Goal: Find contact information: Find contact information

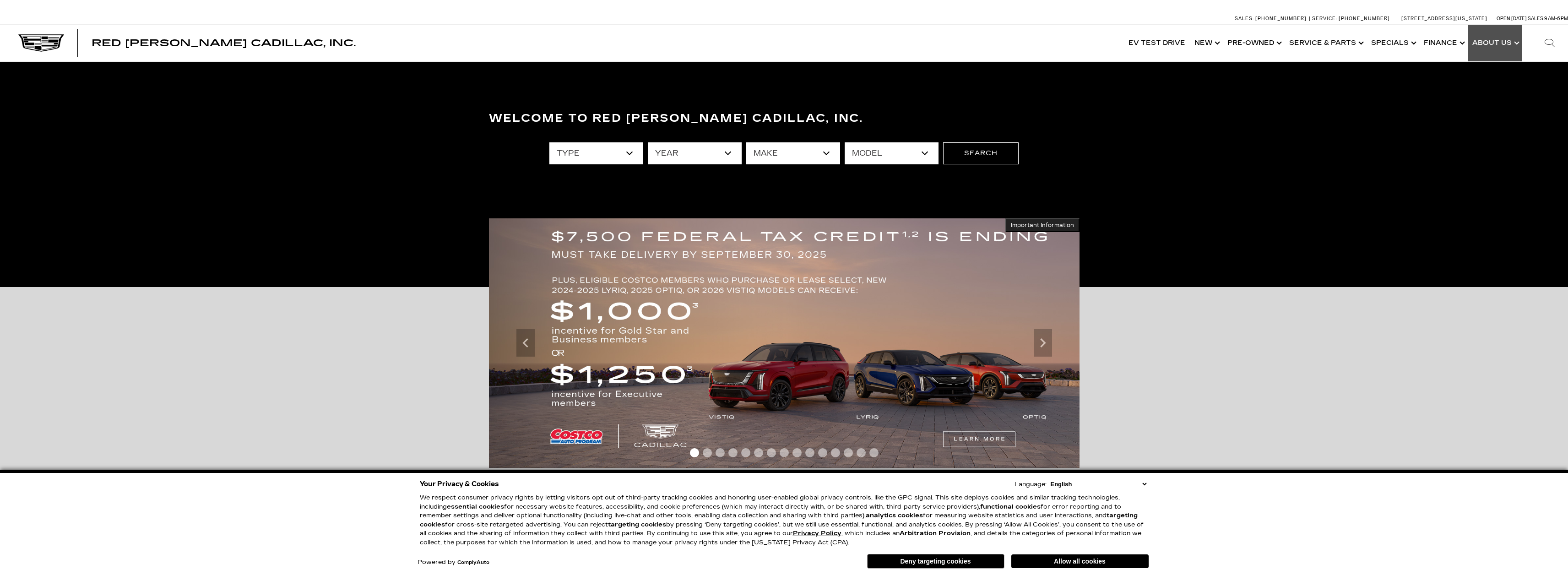
click at [1508, 49] on link "Show About Us" at bounding box center [1494, 43] width 54 height 36
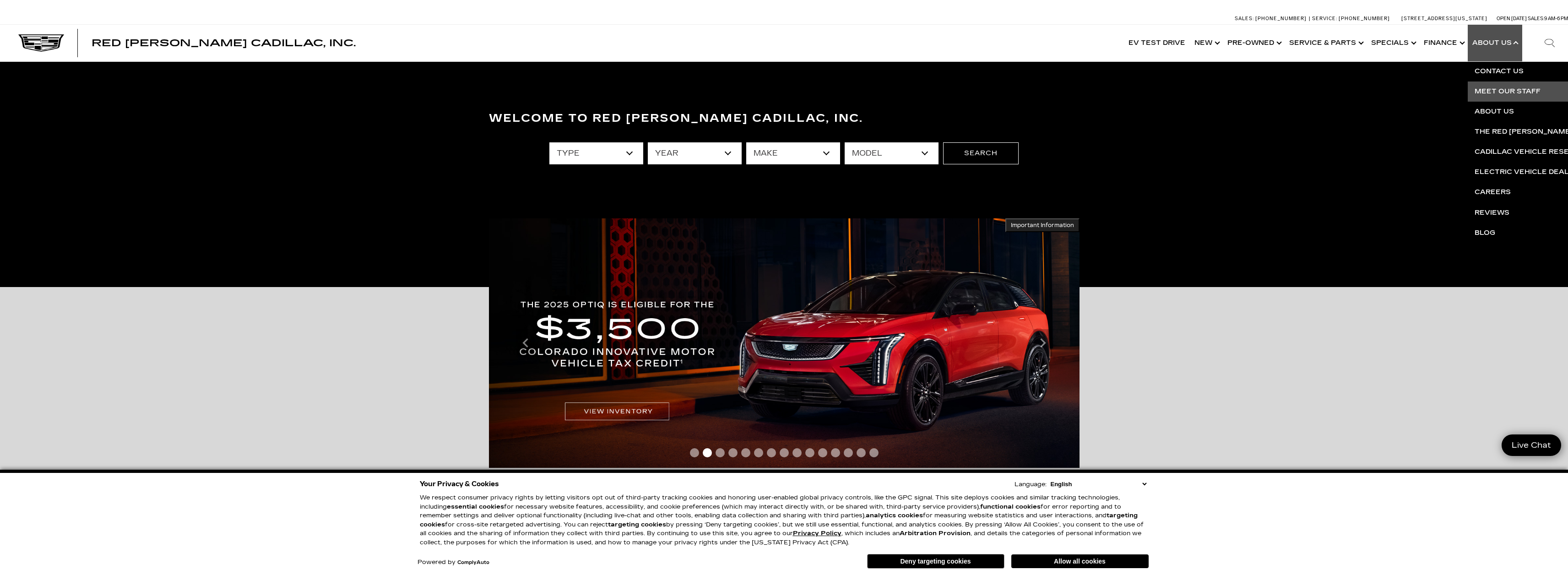
click at [1498, 97] on link "Meet Our Staff" at bounding box center [1578, 91] width 221 height 20
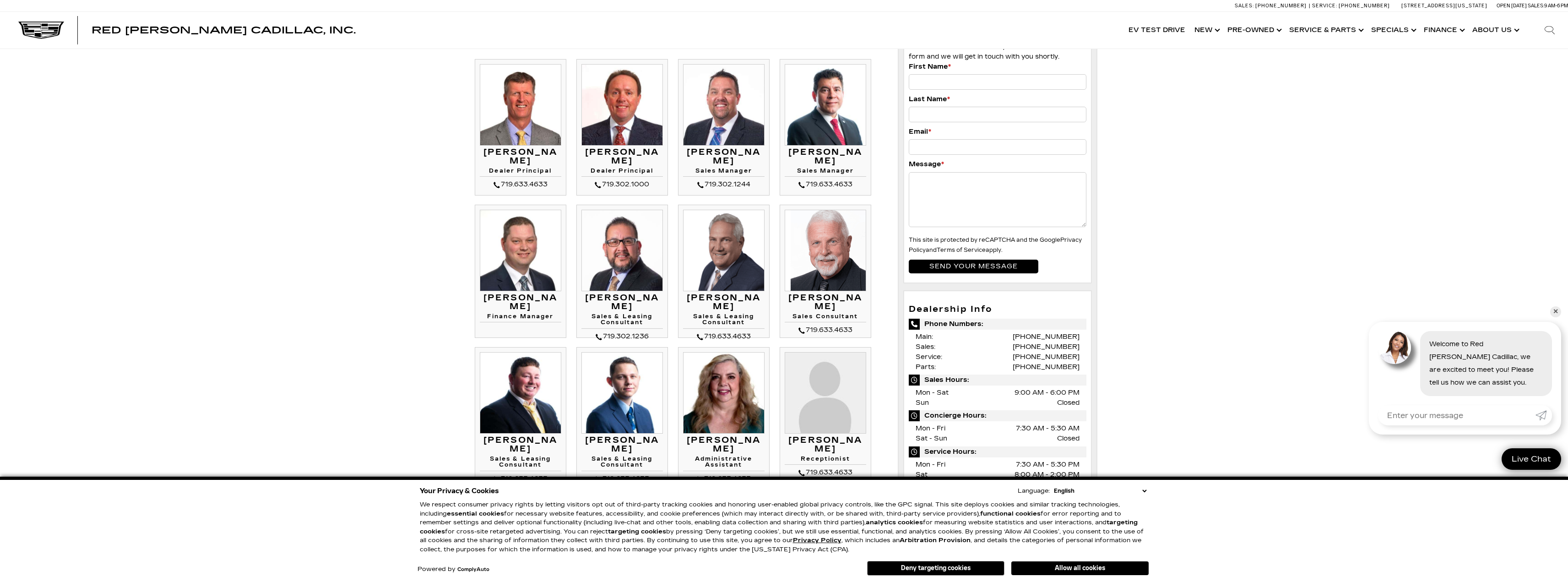
scroll to position [229, 0]
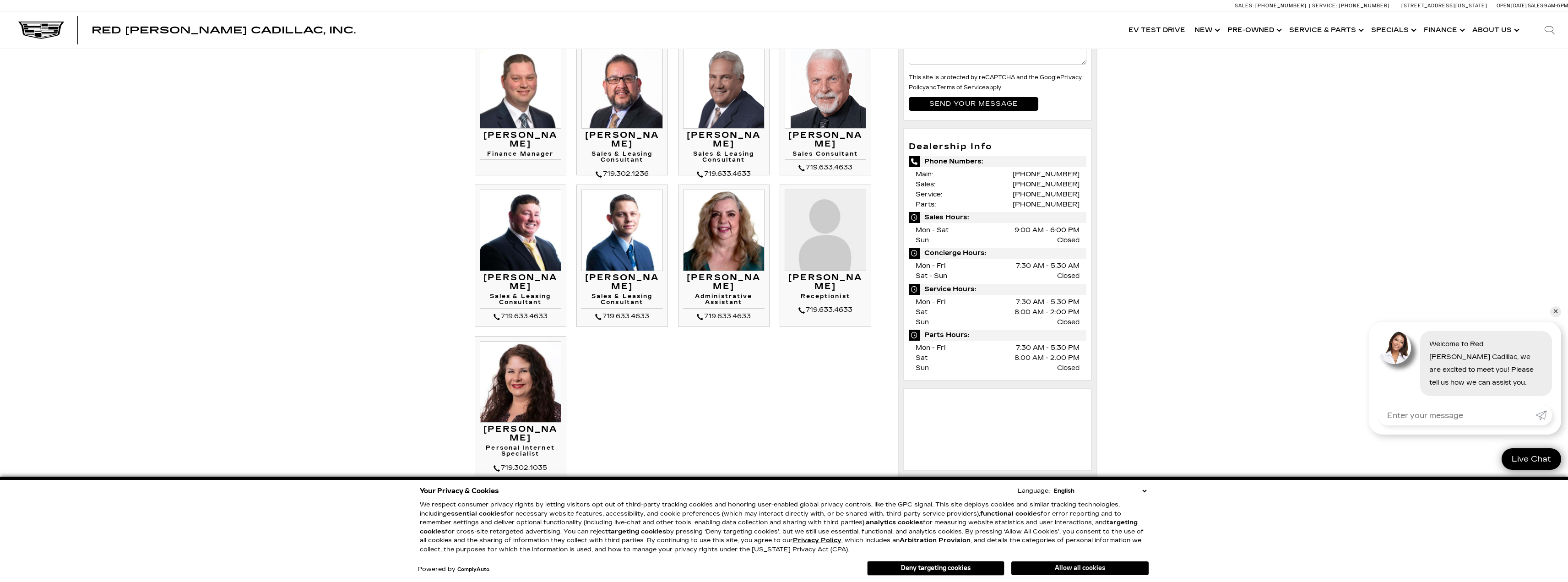
click at [1085, 565] on button "Allow all cookies" at bounding box center [1079, 568] width 137 height 13
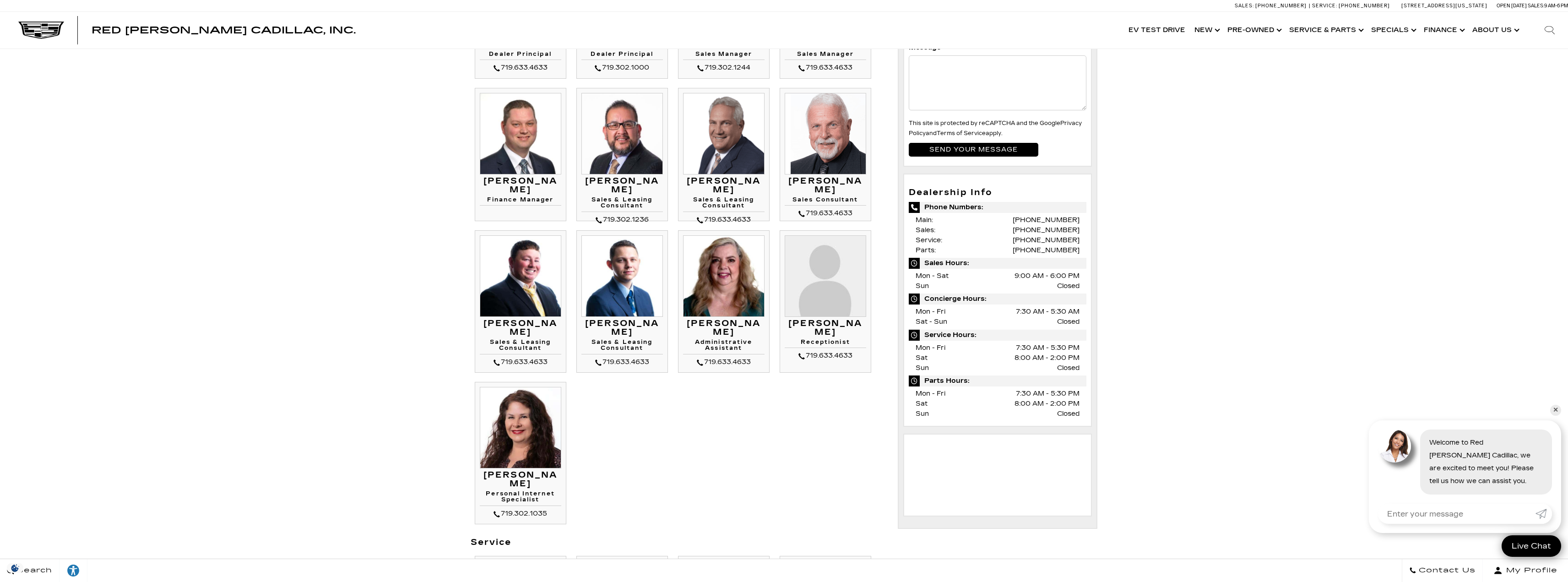
scroll to position [0, 0]
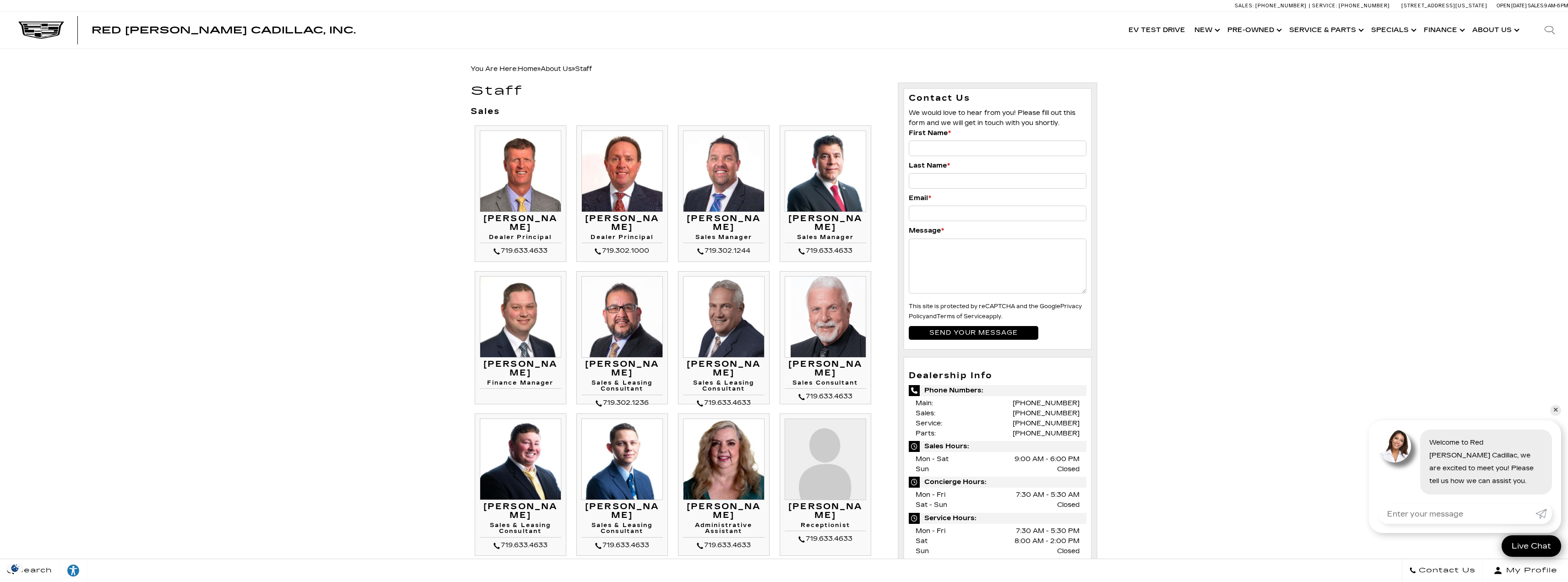
click at [826, 152] on img at bounding box center [825, 171] width 81 height 81
